Goal: Complete application form

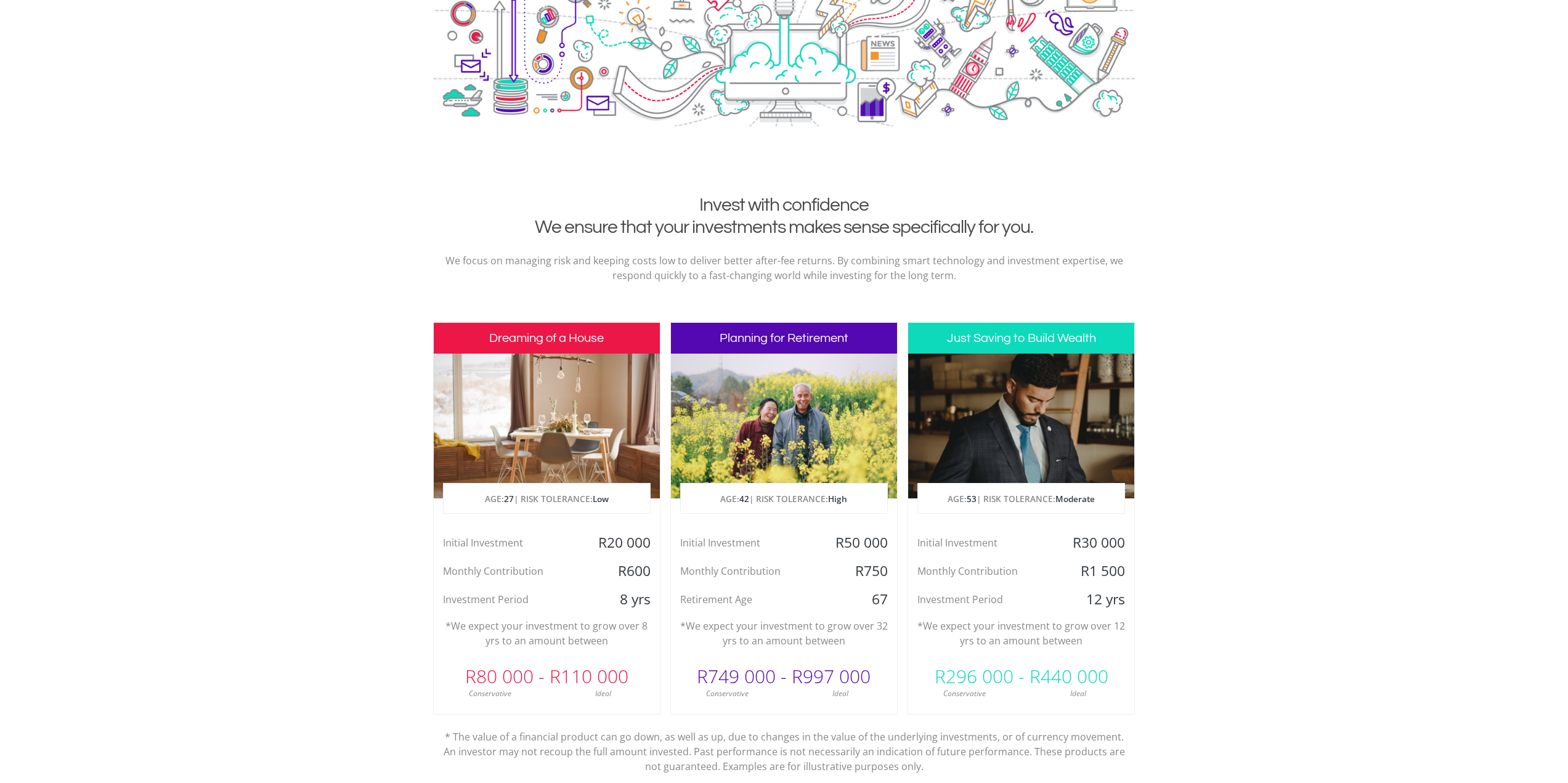
scroll to position [493, 0]
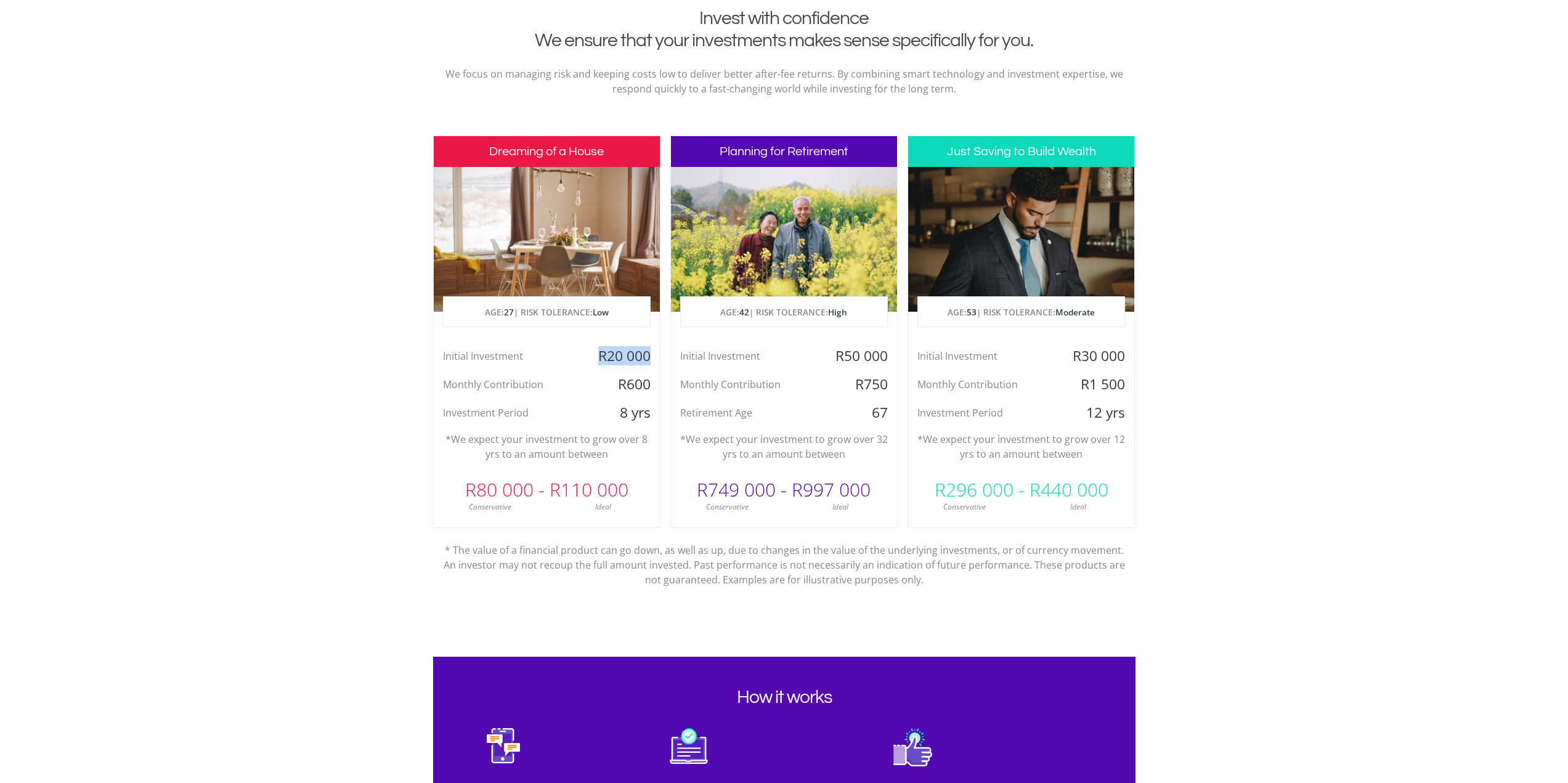
drag, startPoint x: 598, startPoint y: 351, endPoint x: 647, endPoint y: 348, distance: 49.1
click at [647, 348] on div "R20 000" at bounding box center [622, 356] width 75 height 18
click at [614, 384] on div "R600" at bounding box center [622, 384] width 75 height 18
drag, startPoint x: 619, startPoint y: 385, endPoint x: 648, endPoint y: 383, distance: 29.1
click at [648, 383] on div "R600" at bounding box center [622, 384] width 75 height 18
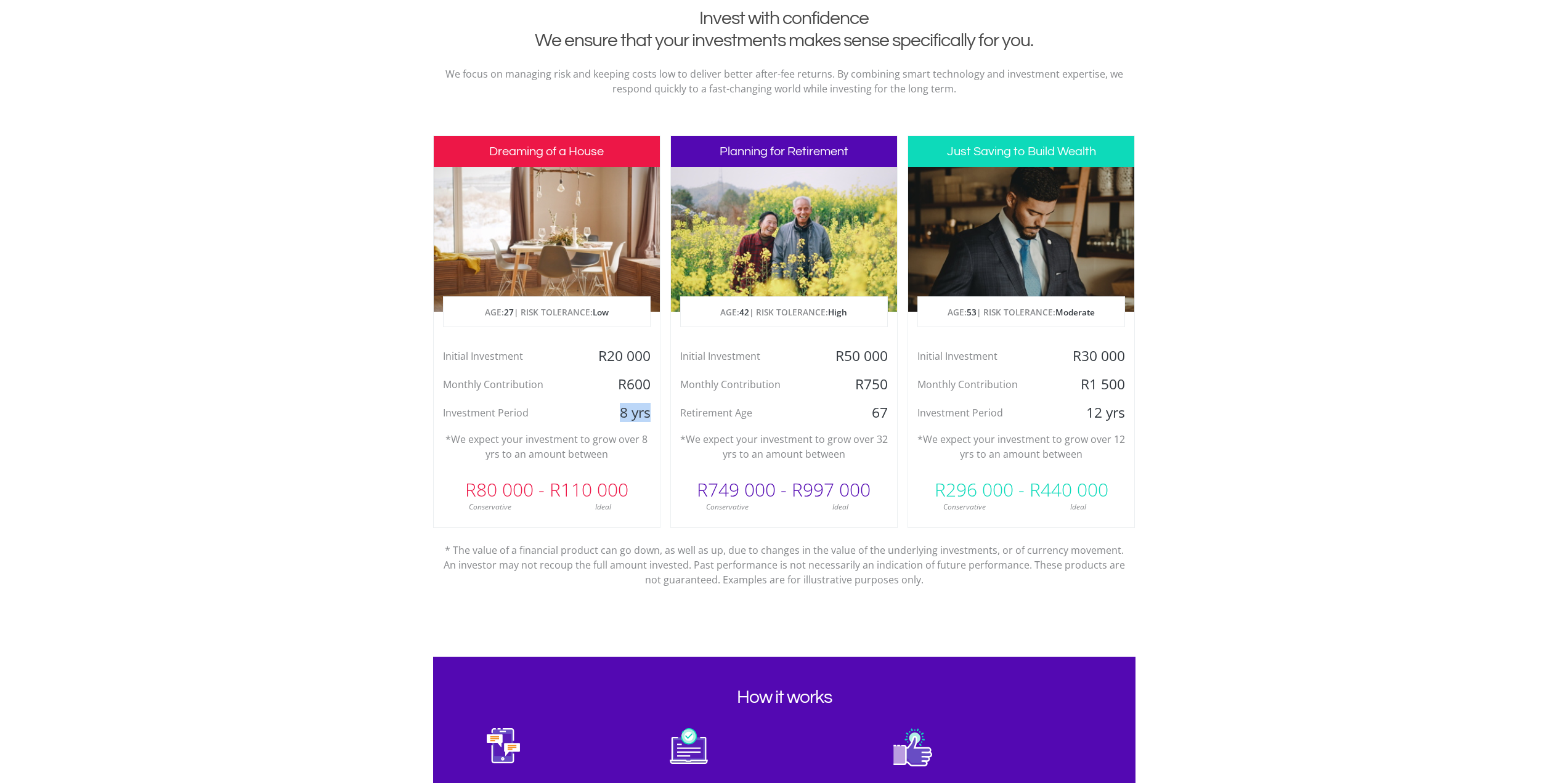
drag, startPoint x: 622, startPoint y: 412, endPoint x: 649, endPoint y: 416, distance: 27.3
click at [649, 416] on div "8 yrs" at bounding box center [622, 412] width 75 height 18
click at [623, 429] on div "Dreaming of a House AGE: [DEMOGRAPHIC_DATA] | RISK TOLERANCE: Low Initial Inves…" at bounding box center [547, 332] width 227 height 393
drag, startPoint x: 488, startPoint y: 151, endPoint x: 604, endPoint y: 151, distance: 116.0
click at [604, 151] on h3 "Dreaming of a House" at bounding box center [547, 152] width 226 height 31
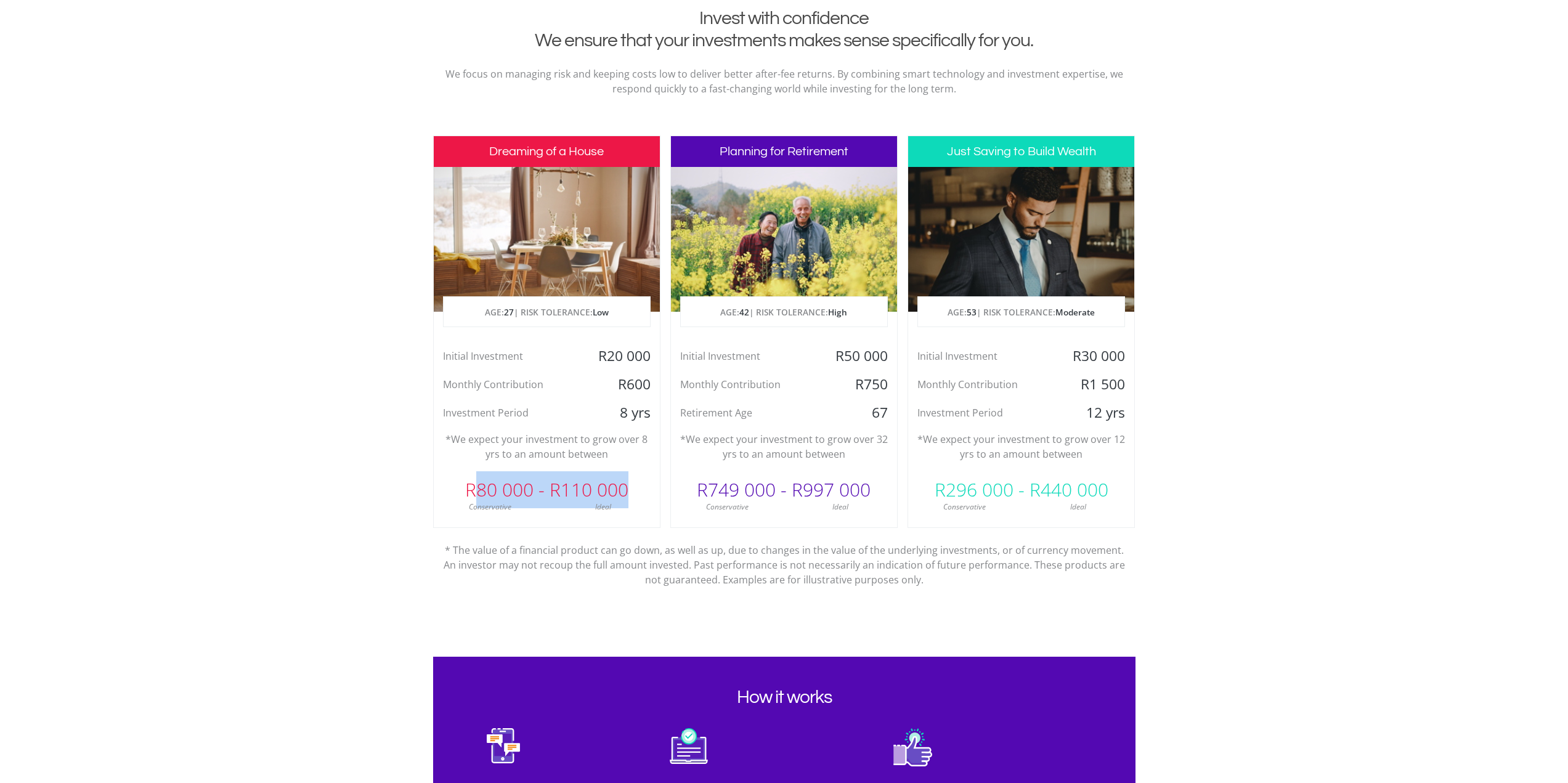
drag, startPoint x: 473, startPoint y: 488, endPoint x: 628, endPoint y: 471, distance: 155.9
click at [628, 471] on div "R80 000 - R110 000" at bounding box center [547, 489] width 226 height 37
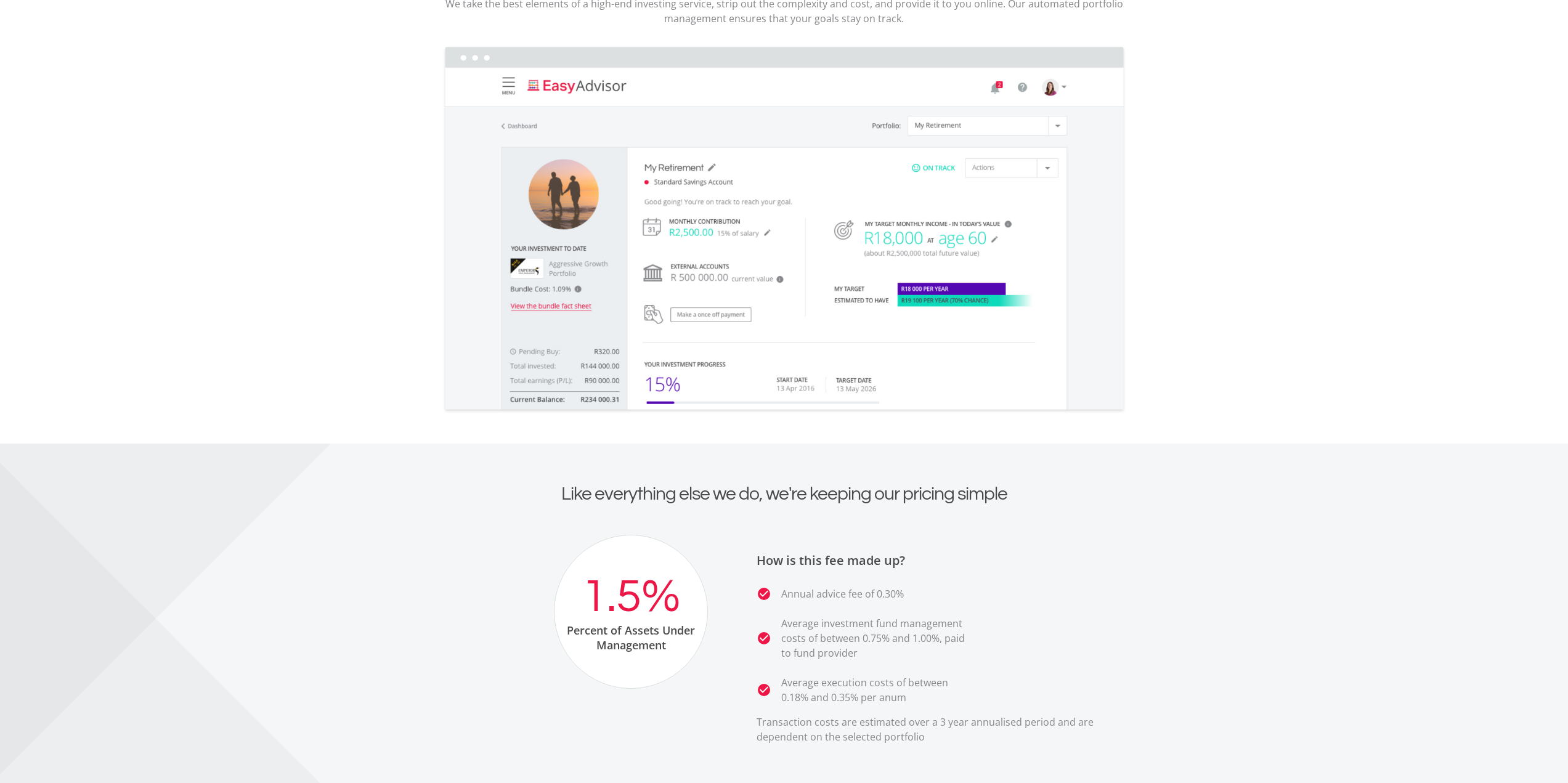
scroll to position [1719, 0]
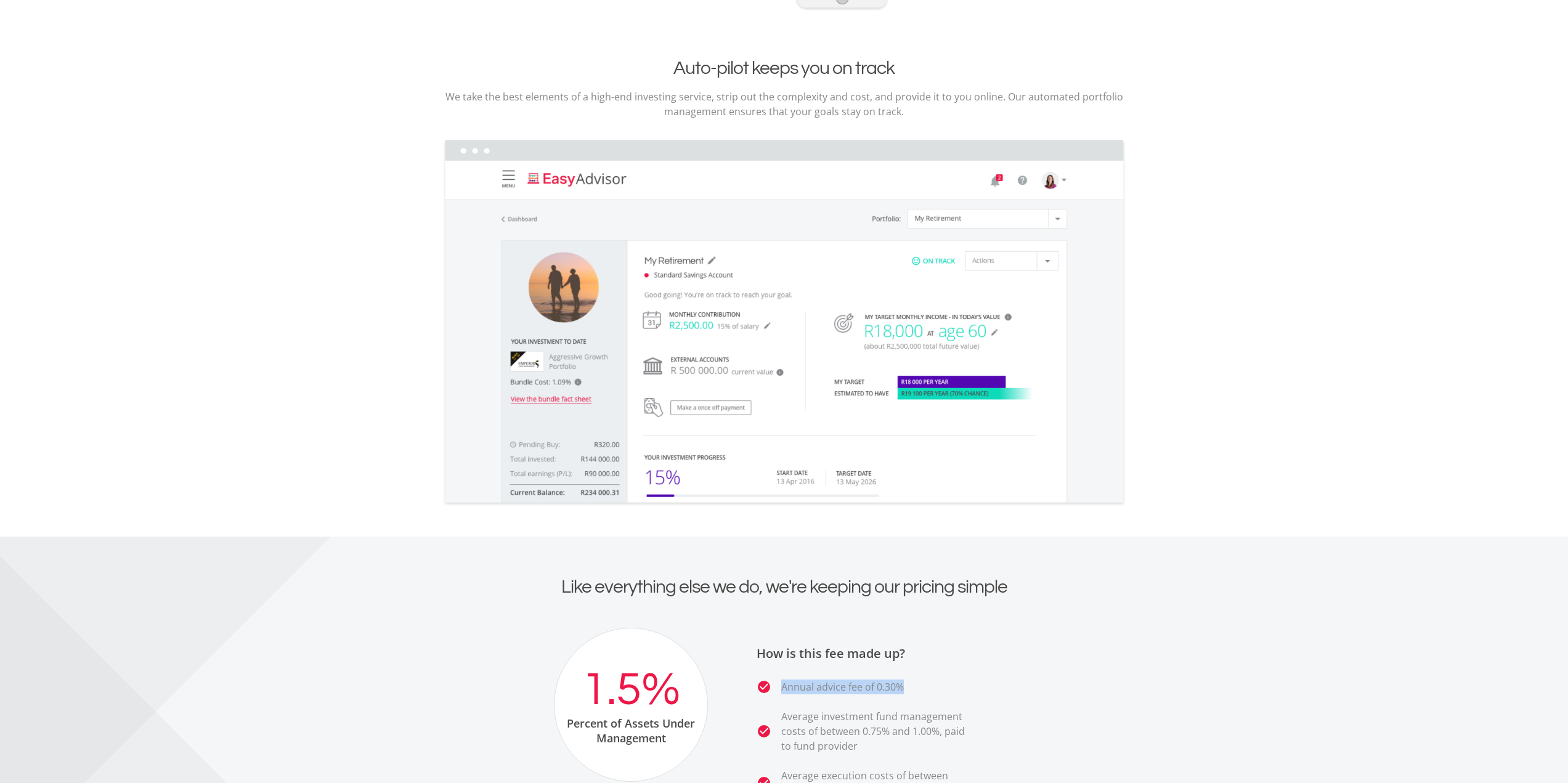
drag, startPoint x: 912, startPoint y: 686, endPoint x: 784, endPoint y: 689, distance: 128.0
click at [784, 689] on li "check_circle Annual advice fee of 0.30%" at bounding box center [864, 688] width 216 height 15
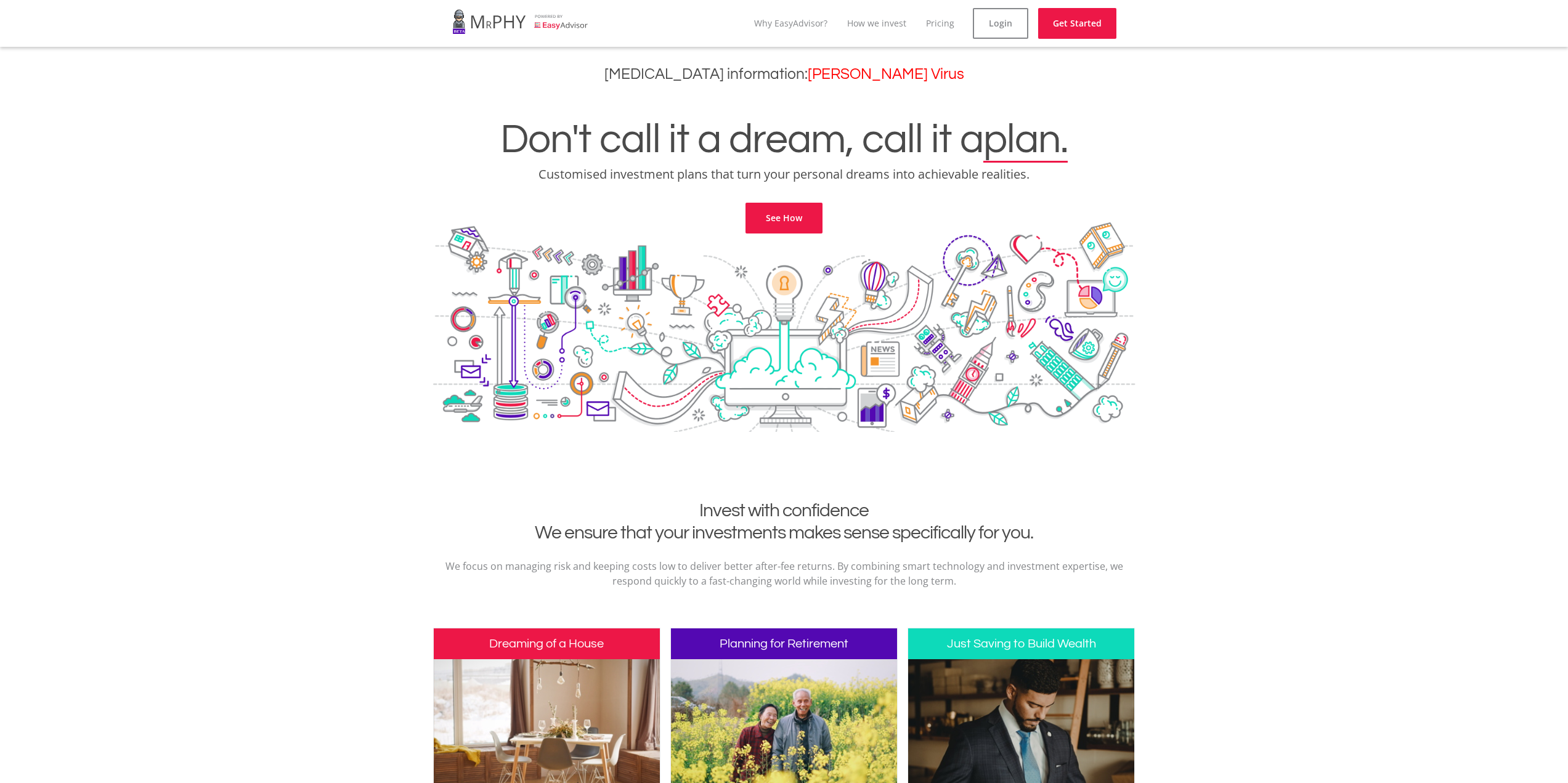
scroll to position [0, 0]
click at [778, 199] on div "Don't call it a dream, call it a plan. Customised investment plans that turn yo…" at bounding box center [784, 161] width 1550 height 145
click at [780, 209] on link "See How" at bounding box center [784, 218] width 77 height 31
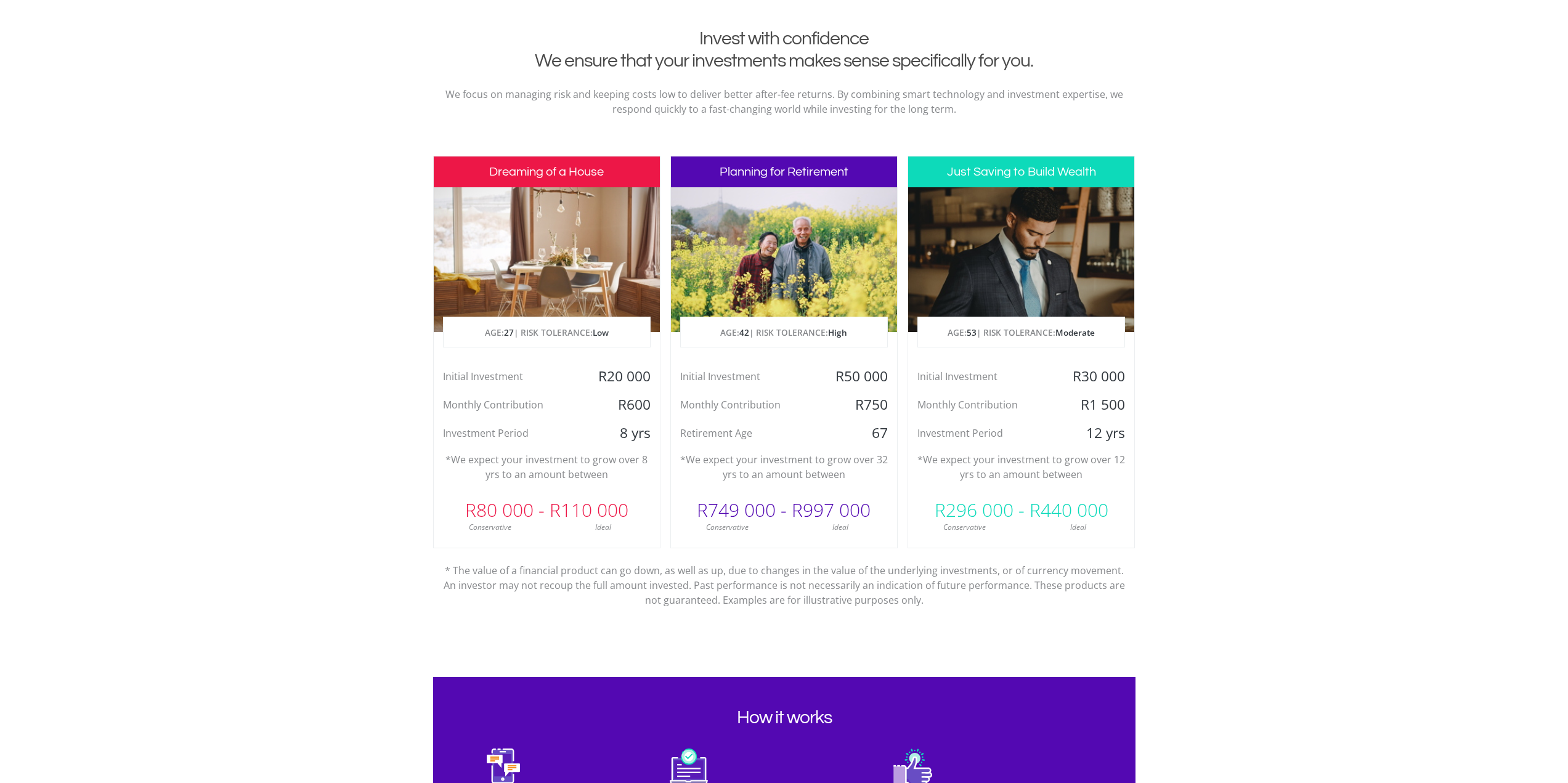
scroll to position [501, 0]
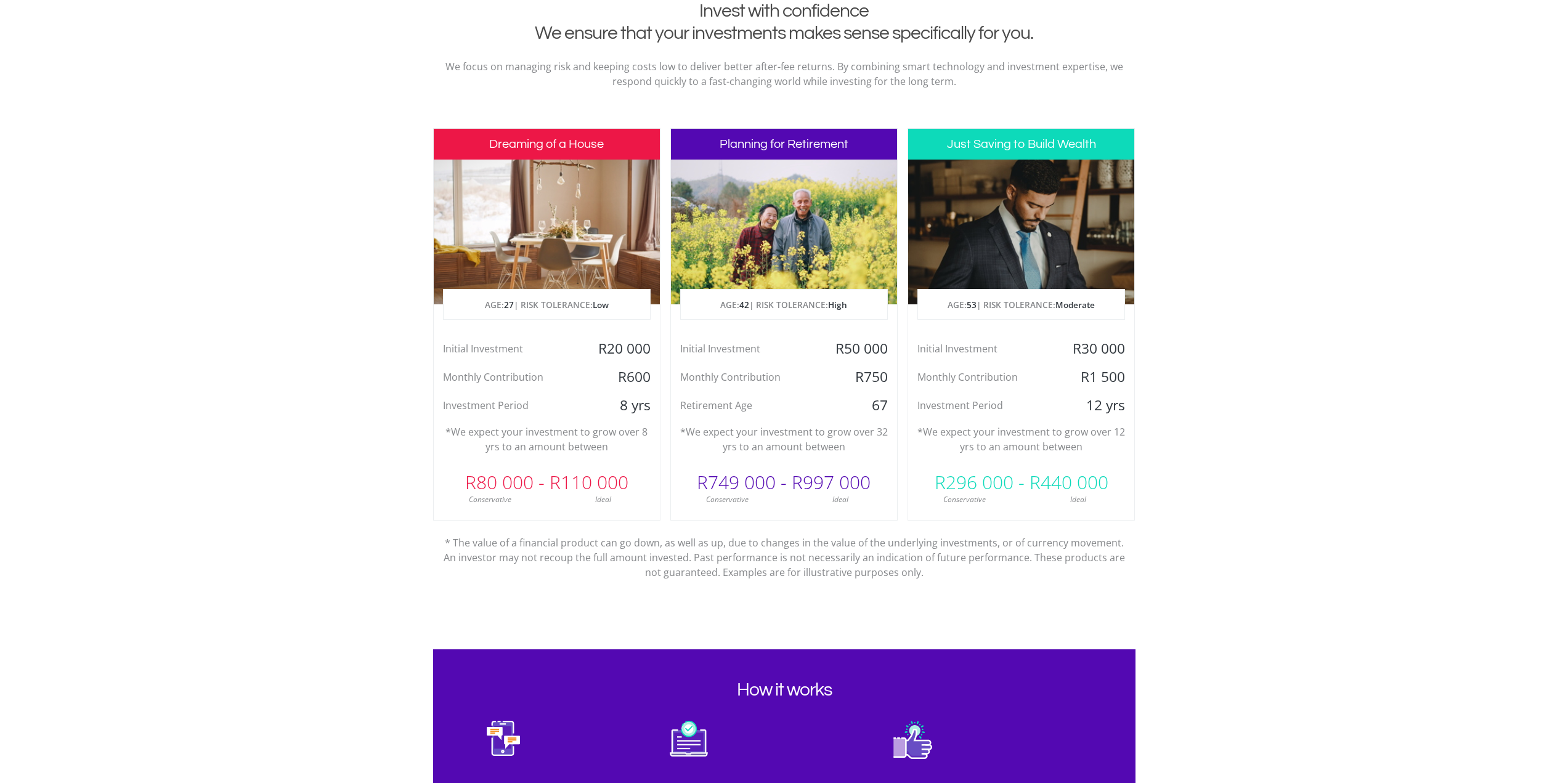
click at [574, 271] on div at bounding box center [547, 232] width 226 height 145
click at [589, 225] on div at bounding box center [547, 232] width 226 height 145
click at [612, 327] on div "Dreaming of a House AGE: [DEMOGRAPHIC_DATA] | RISK TOLERANCE: Low Initial Inves…" at bounding box center [547, 324] width 227 height 393
click at [586, 467] on div "R80 000 - R110 000" at bounding box center [547, 483] width 226 height 37
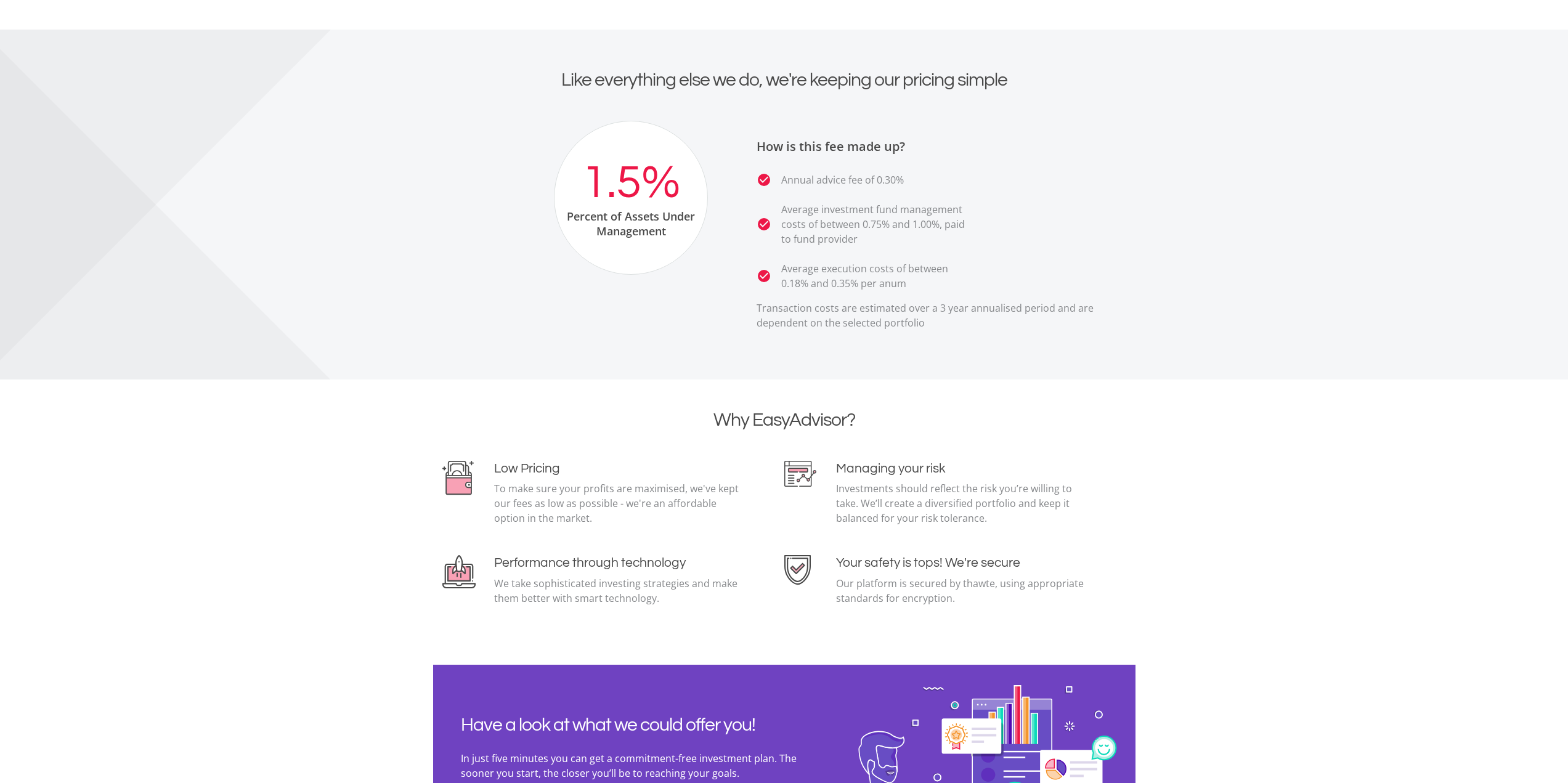
scroll to position [2458, 0]
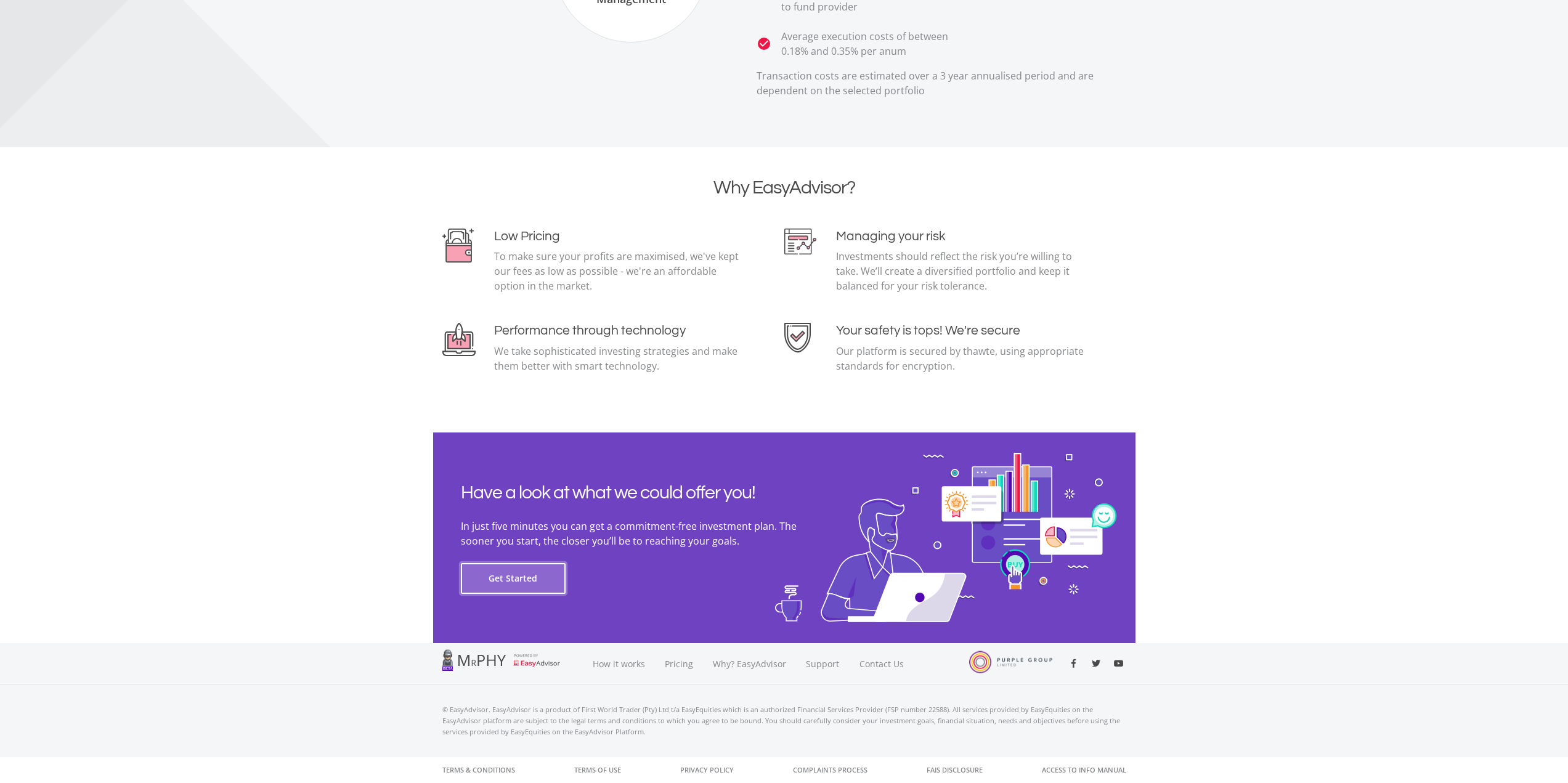
click at [499, 567] on button "Get Started" at bounding box center [513, 579] width 105 height 31
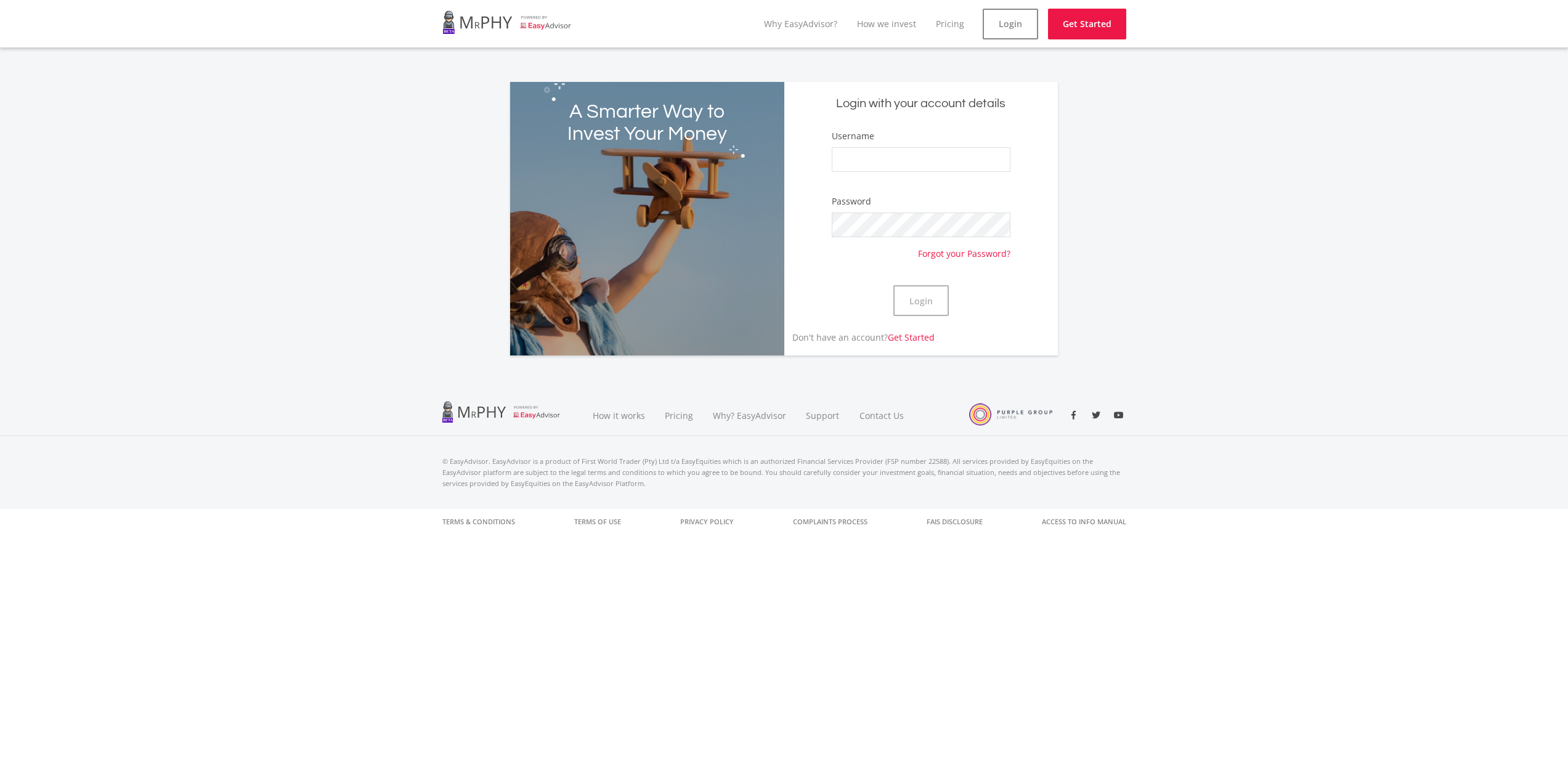
type input "radyn94"
click at [898, 294] on button "Login" at bounding box center [921, 300] width 55 height 31
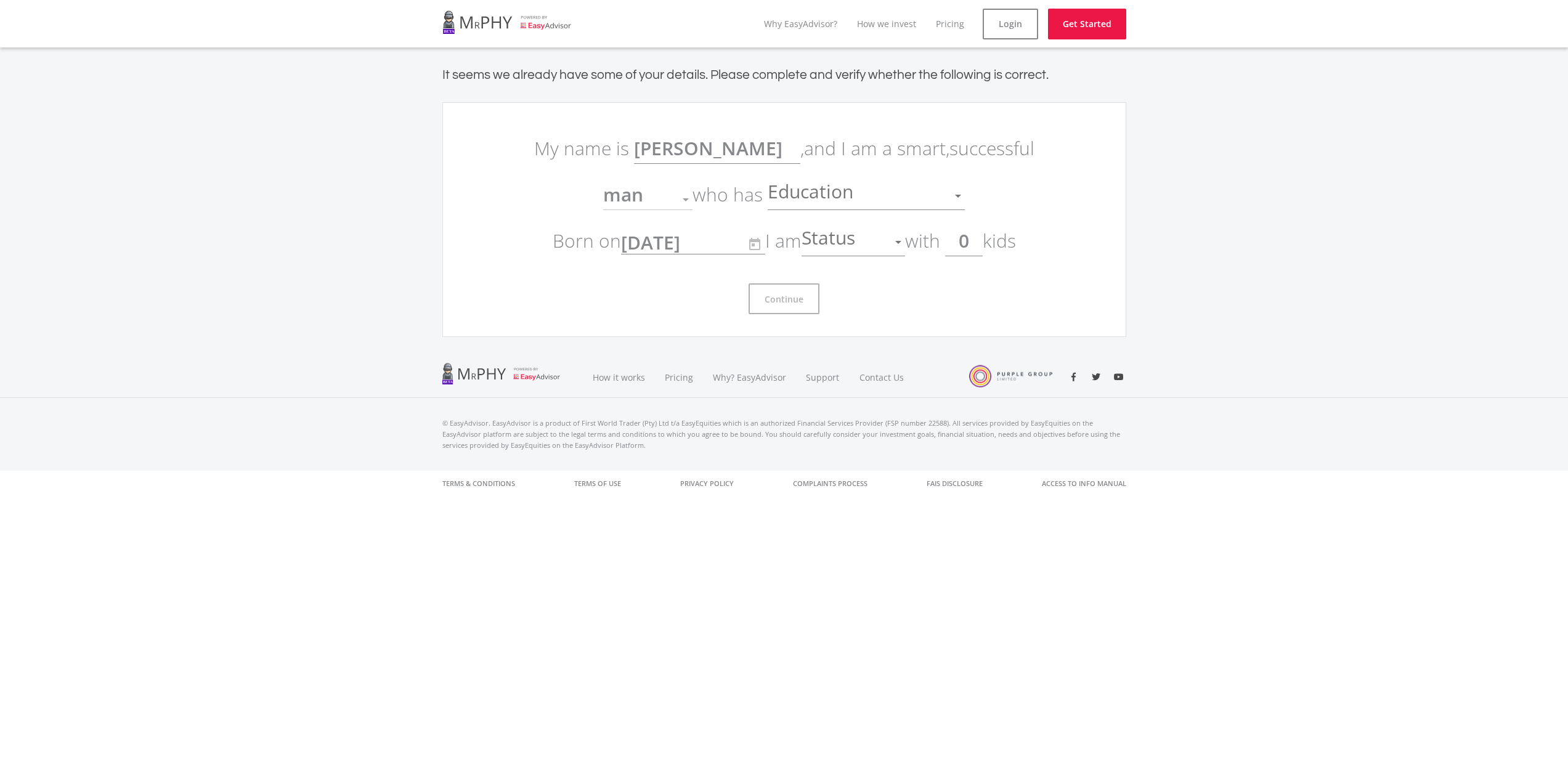
click at [842, 230] on div "Status Status" at bounding box center [854, 237] width 104 height 24
click at [843, 251] on span "single" at bounding box center [857, 249] width 104 height 37
click at [836, 245] on span "single" at bounding box center [828, 240] width 52 height 25
click at [847, 281] on span "married" at bounding box center [857, 289] width 104 height 37
click at [971, 242] on input "0" at bounding box center [963, 240] width 37 height 31
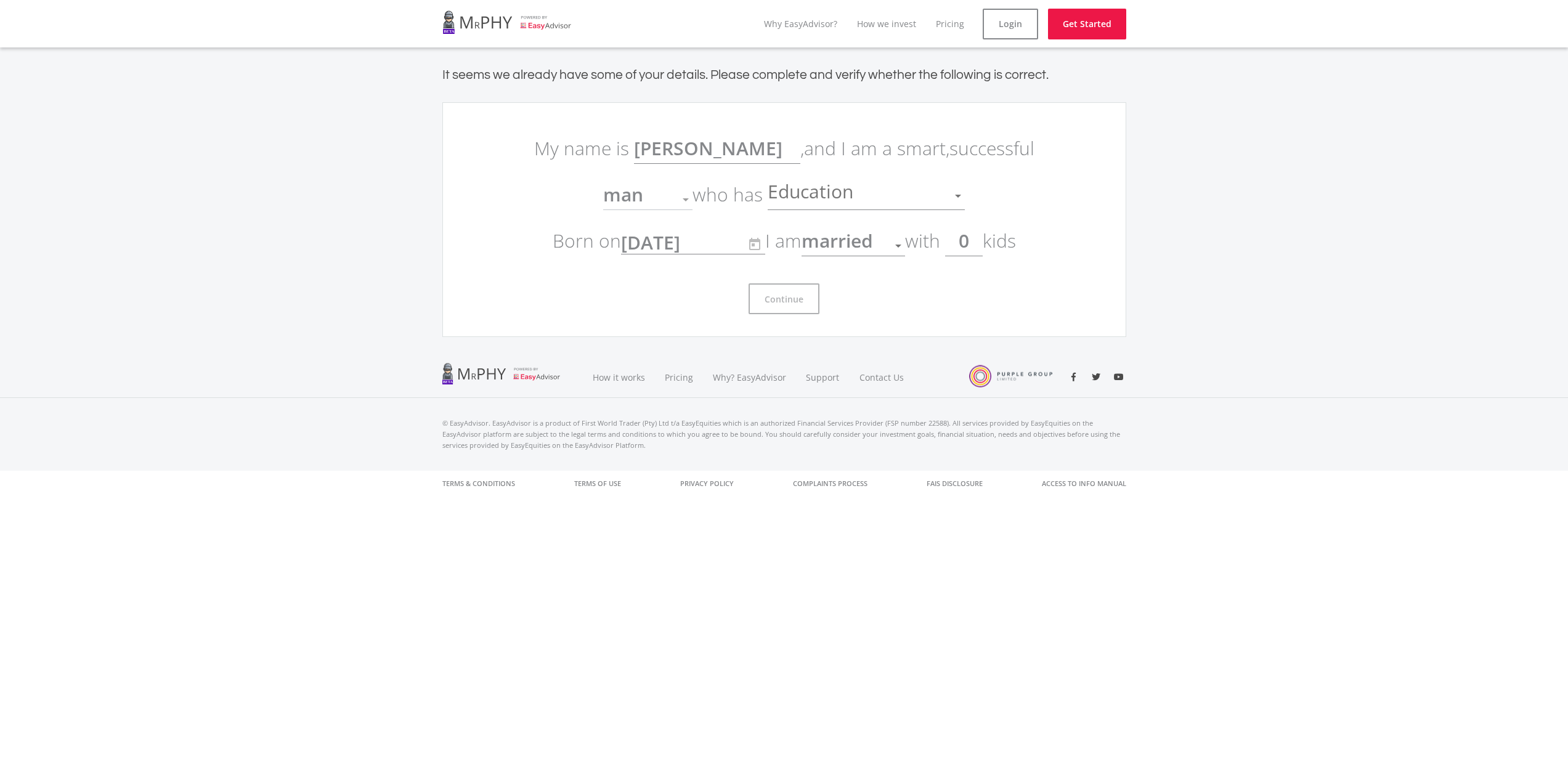
drag, startPoint x: 976, startPoint y: 247, endPoint x: 952, endPoint y: 248, distance: 24.0
click at [952, 248] on p "My name is Gideon , and I am a smart, successful man Gender who has Education E…" at bounding box center [784, 194] width 518 height 138
click at [834, 187] on span "Education" at bounding box center [812, 196] width 89 height 24
click at [1213, 214] on div at bounding box center [784, 391] width 1568 height 783
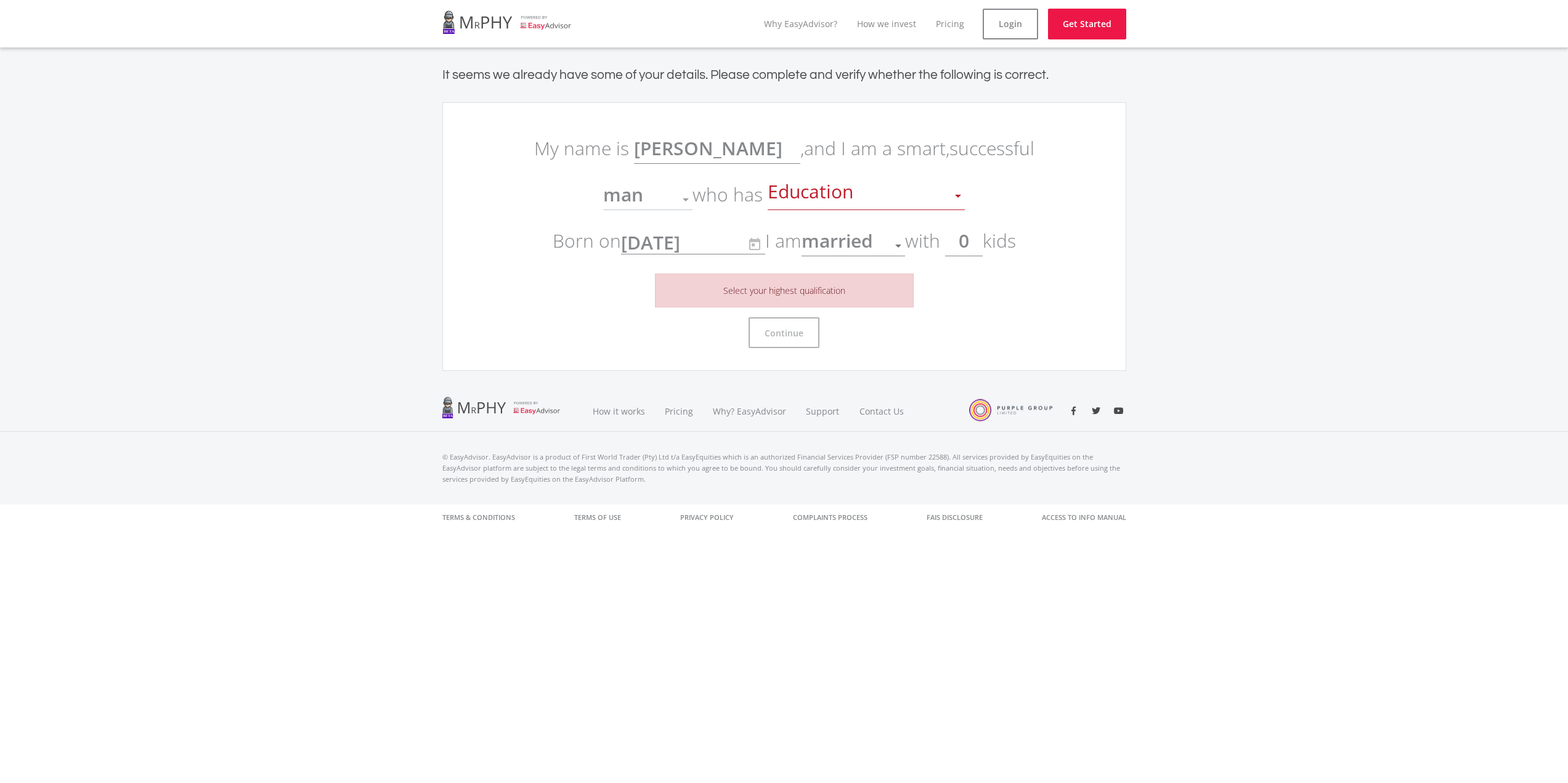
click at [860, 197] on div "Education" at bounding box center [856, 196] width 178 height 24
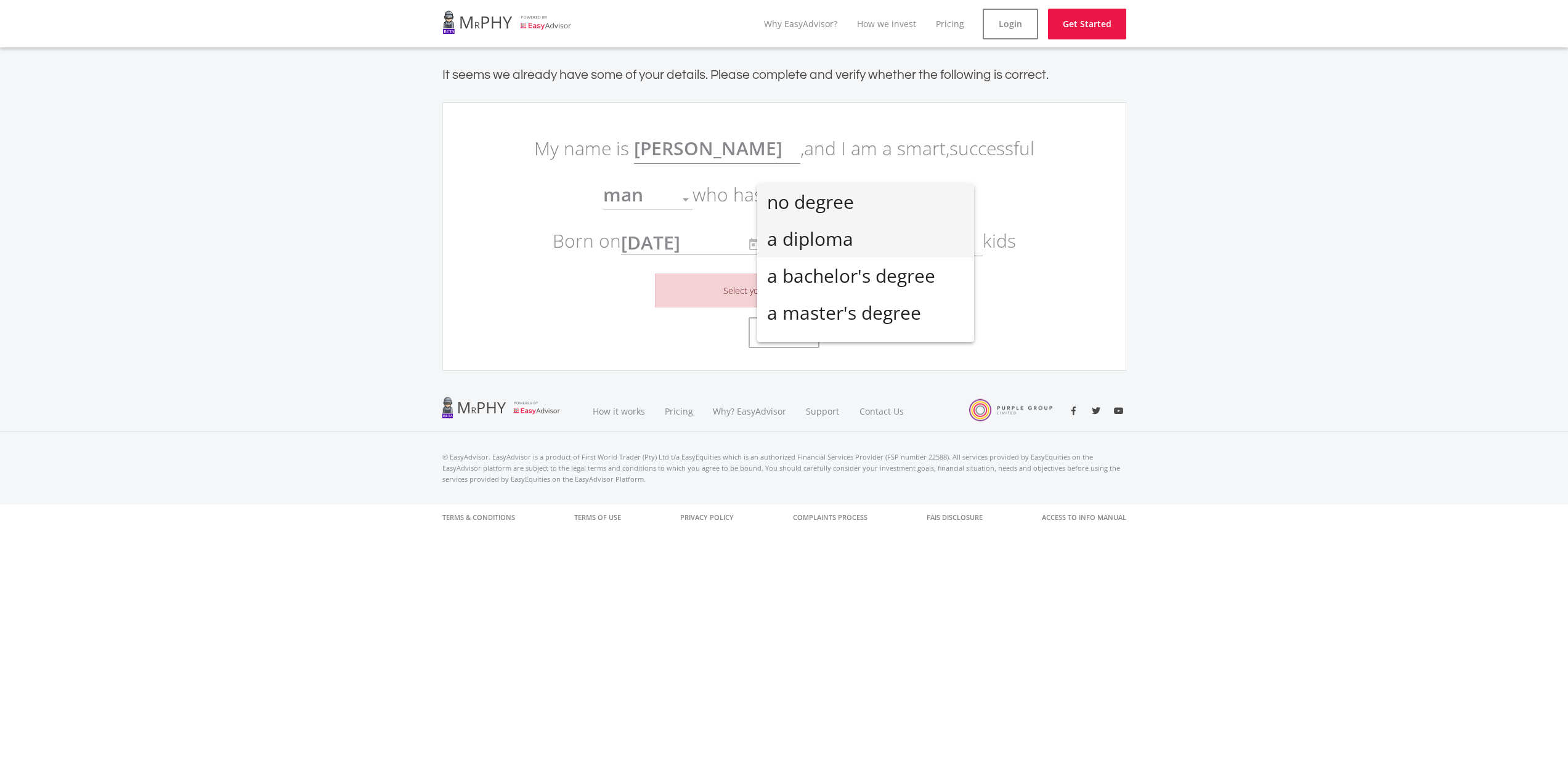
scroll to position [0, 0]
click at [864, 242] on span "a diploma" at bounding box center [865, 239] width 197 height 37
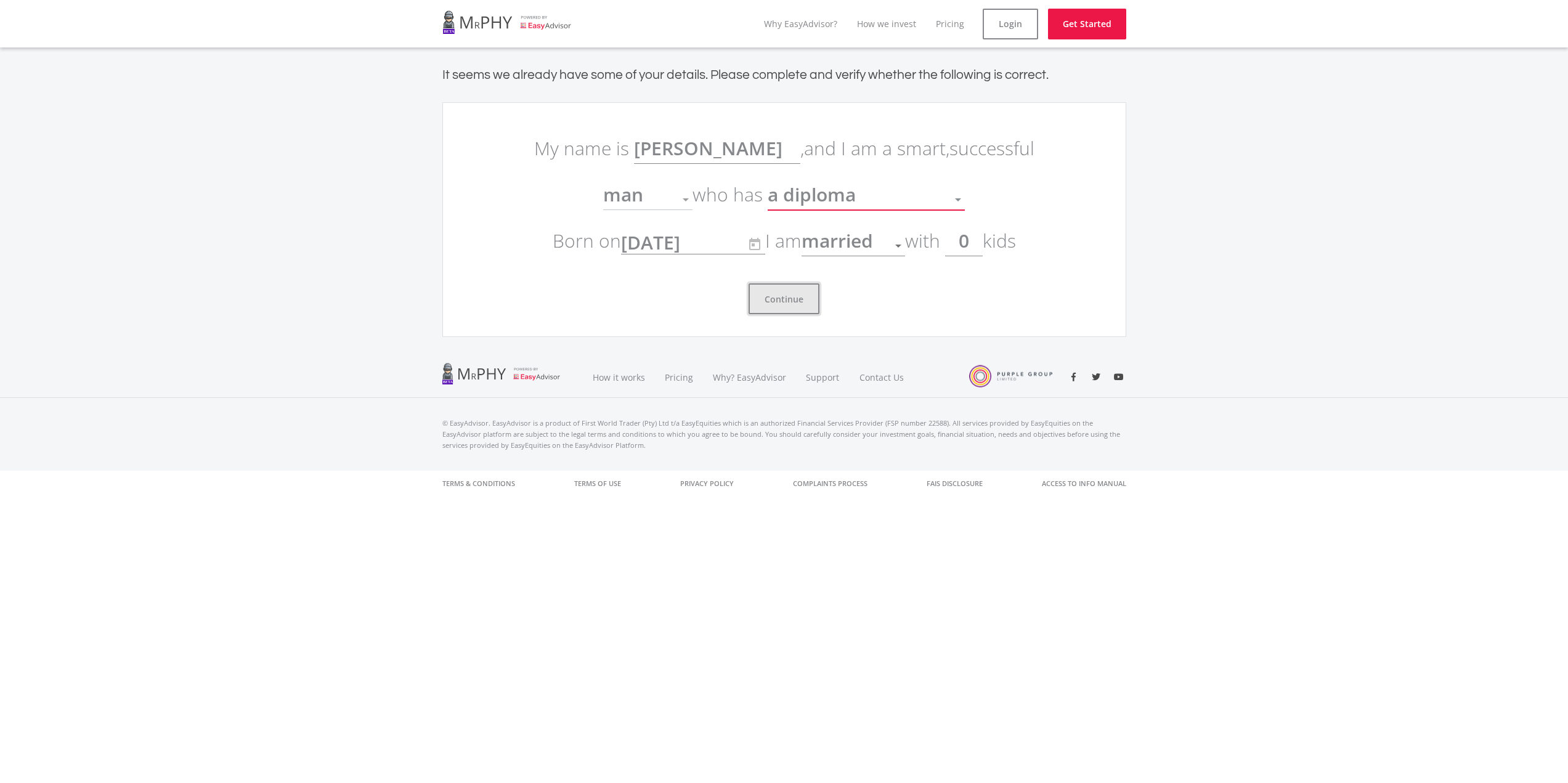
click at [807, 294] on button "Continue" at bounding box center [784, 299] width 71 height 31
click at [904, 24] on link "How we invest" at bounding box center [887, 24] width 59 height 11
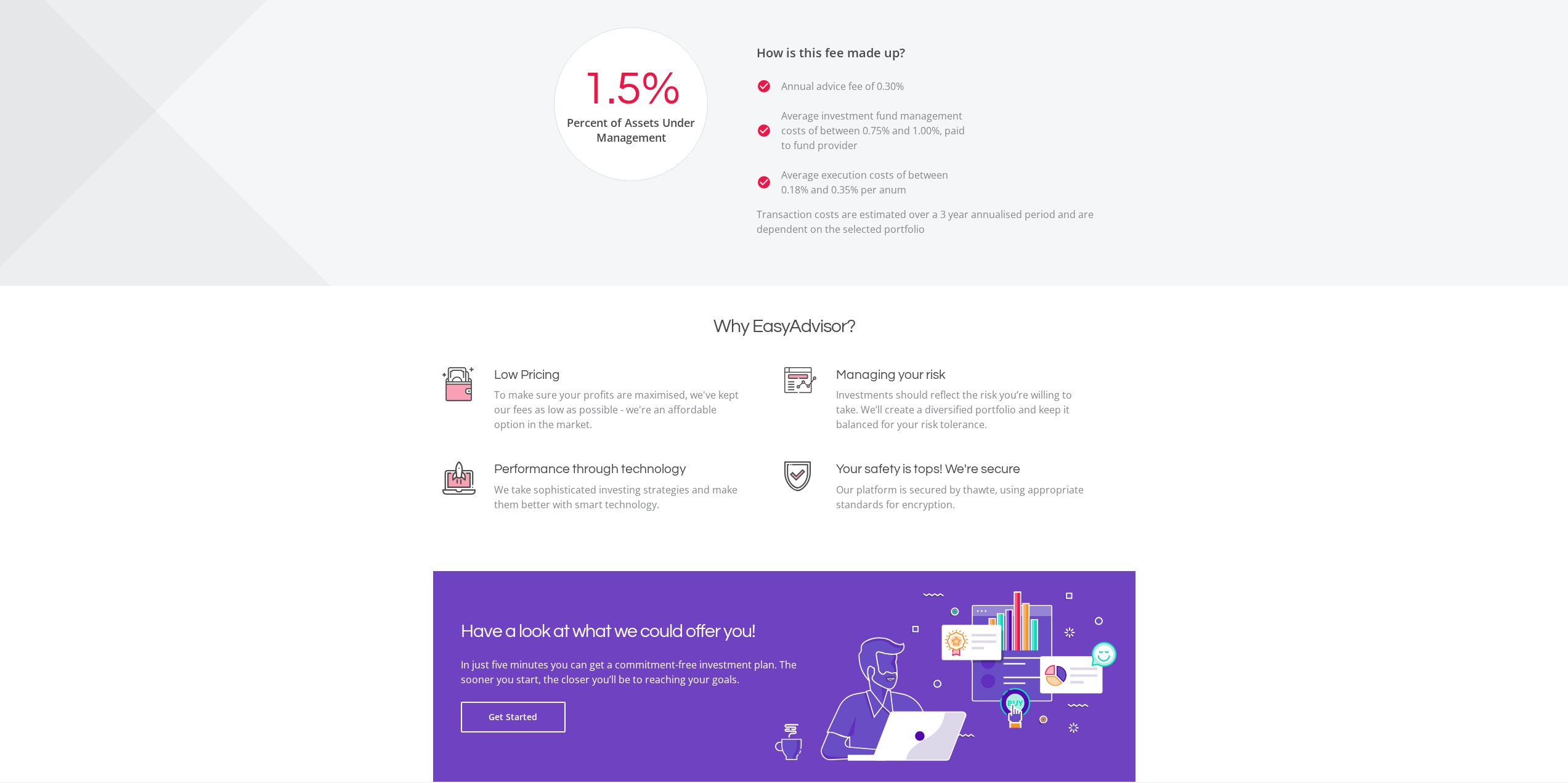
scroll to position [2458, 0]
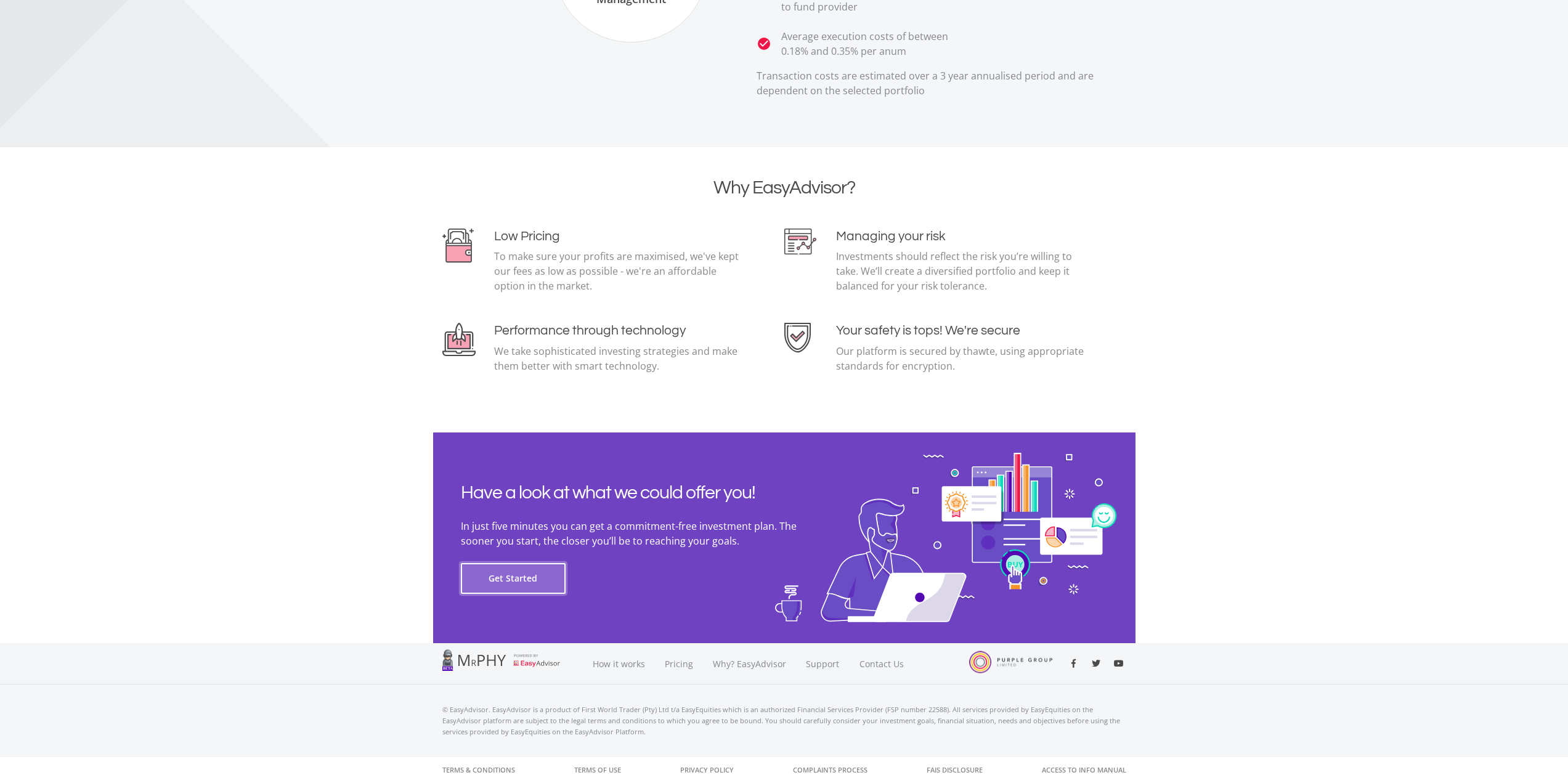
click at [535, 575] on button "Get Started" at bounding box center [513, 579] width 105 height 31
